Goal: Task Accomplishment & Management: Use online tool/utility

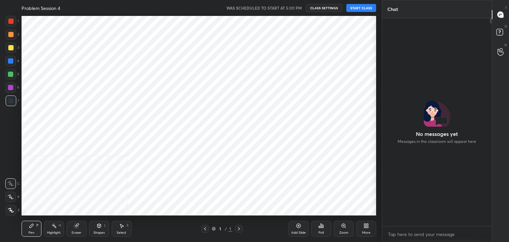
scroll to position [32908, 32752]
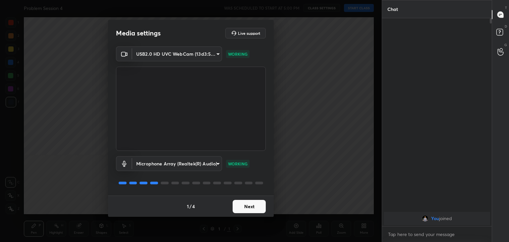
click at [234, 110] on video at bounding box center [191, 109] width 150 height 84
click at [261, 210] on button "Next" at bounding box center [248, 206] width 33 height 13
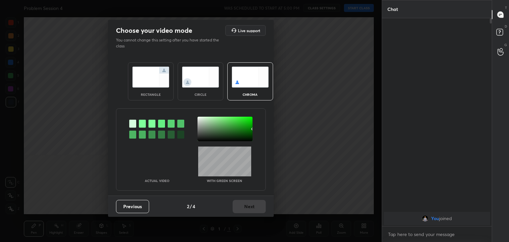
click at [261, 210] on div "Previous 2 / 4 Next" at bounding box center [191, 205] width 166 height 21
click at [232, 131] on div at bounding box center [224, 129] width 55 height 24
click at [244, 207] on button "Next" at bounding box center [248, 206] width 33 height 13
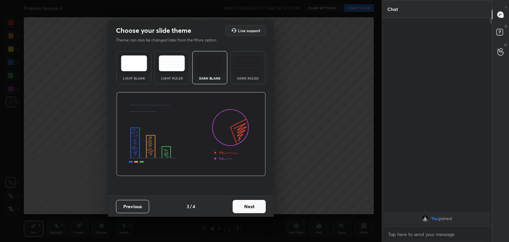
click at [244, 207] on button "Next" at bounding box center [248, 206] width 33 height 13
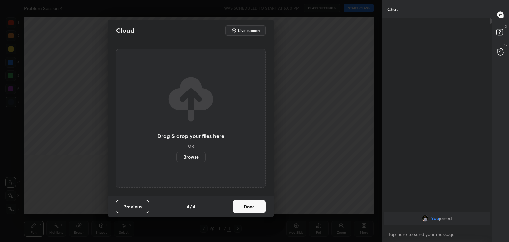
click at [244, 207] on button "Done" at bounding box center [248, 206] width 33 height 13
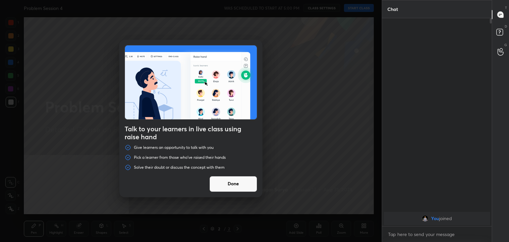
click at [245, 182] on button "Done" at bounding box center [233, 184] width 48 height 16
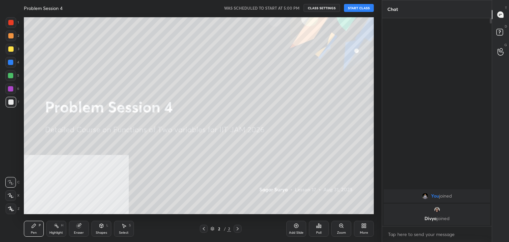
click at [350, 7] on button "START CLASS" at bounding box center [359, 8] width 30 height 8
click at [362, 7] on button "End Class" at bounding box center [359, 8] width 27 height 8
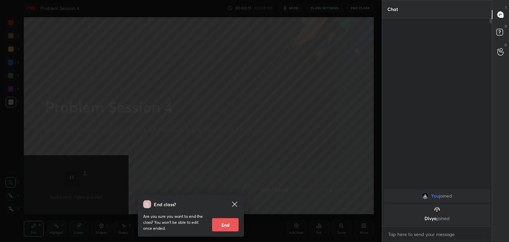
click at [228, 222] on button "End" at bounding box center [225, 224] width 26 height 13
type textarea "x"
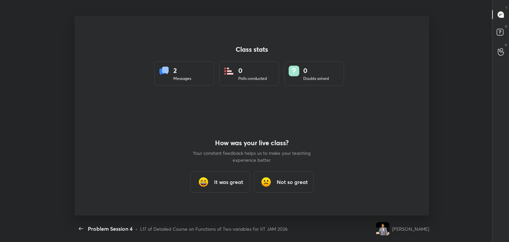
scroll to position [0, 0]
